Goal: Task Accomplishment & Management: Use online tool/utility

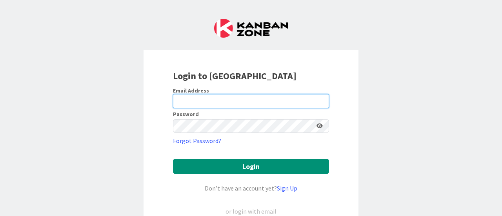
click at [200, 99] on input "email" at bounding box center [251, 101] width 156 height 14
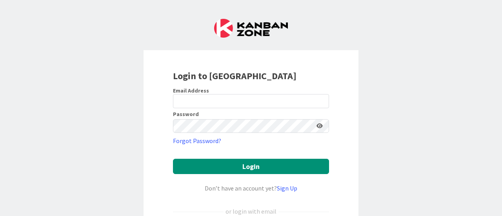
click at [407, 63] on div "Login to [GEOGRAPHIC_DATA] Email Address Password Forgot Password? Login Don’t …" at bounding box center [251, 108] width 502 height 216
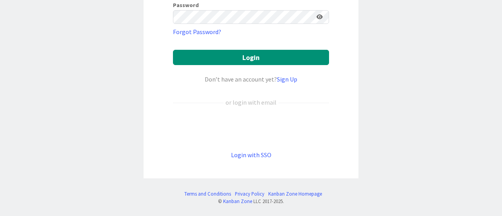
scroll to position [108, 0]
